Goal: Entertainment & Leisure: Consume media (video, audio)

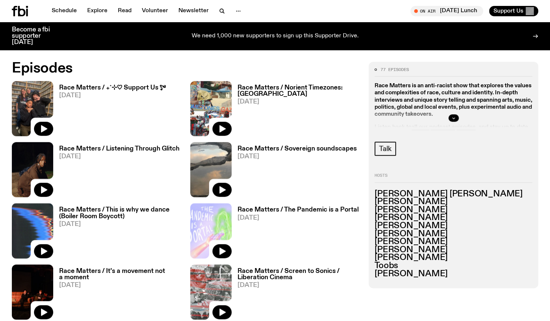
scroll to position [352, 0]
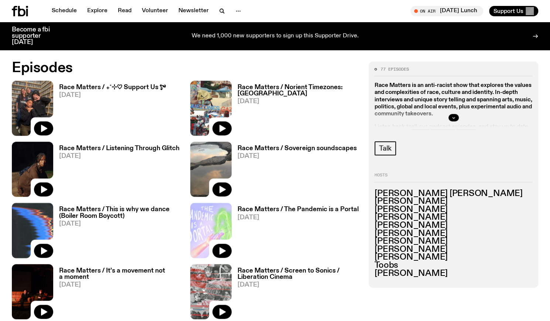
click at [335, 216] on span "[DATE]" at bounding box center [298, 217] width 121 height 6
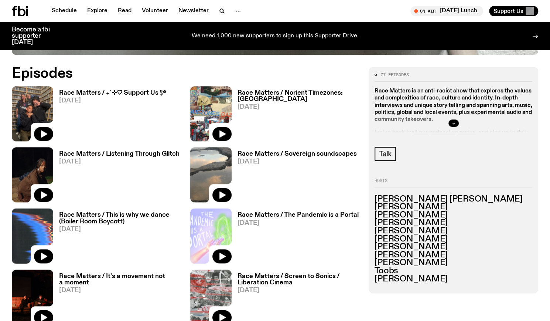
scroll to position [346, 0]
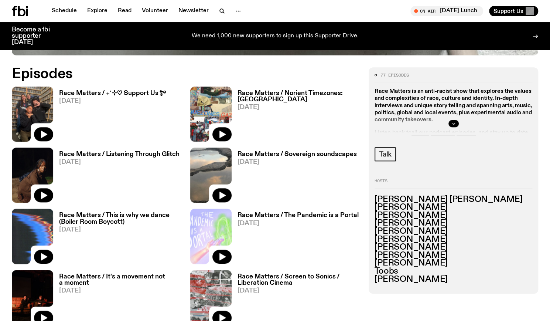
click at [146, 96] on h3 "Race Matters / ₊˚⊹♡ Support Us *ೃ༄" at bounding box center [112, 93] width 106 height 6
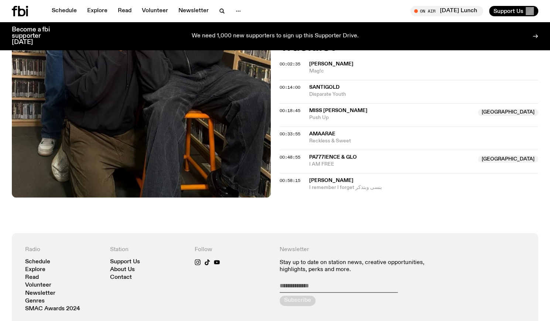
scroll to position [324, 0]
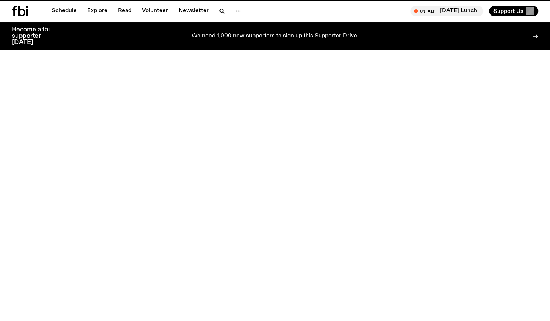
scroll to position [346, 0]
